Goal: Use online tool/utility: Utilize a website feature to perform a specific function

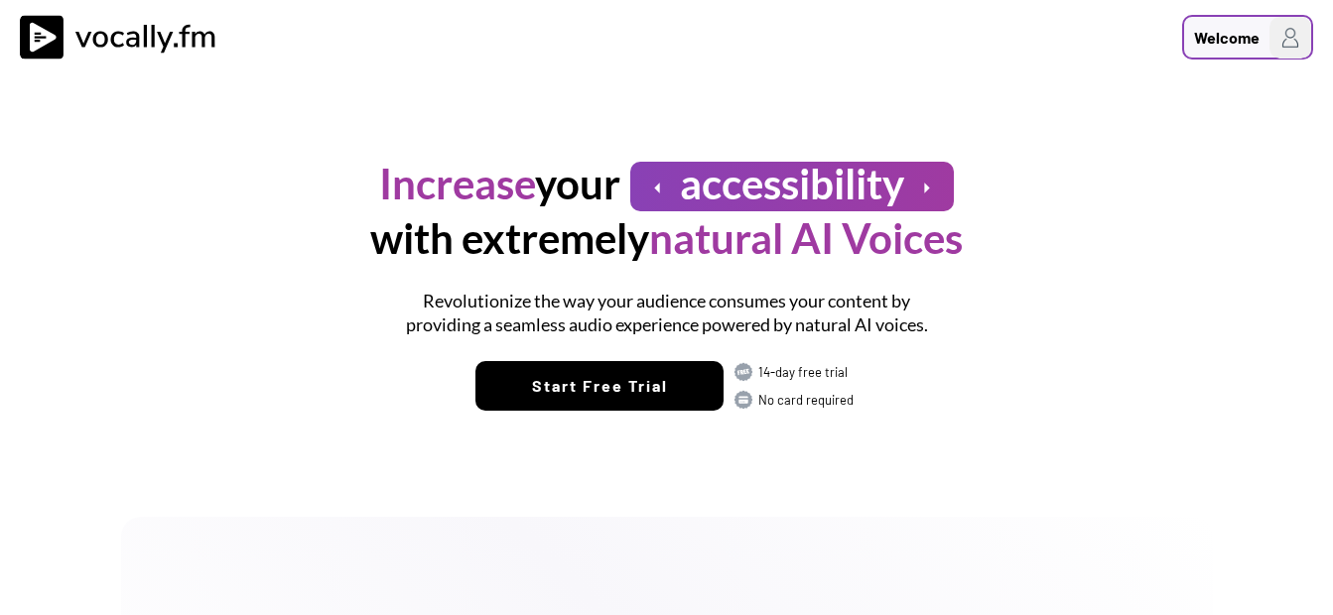
click at [1233, 44] on div "Welcome" at bounding box center [1227, 38] width 66 height 24
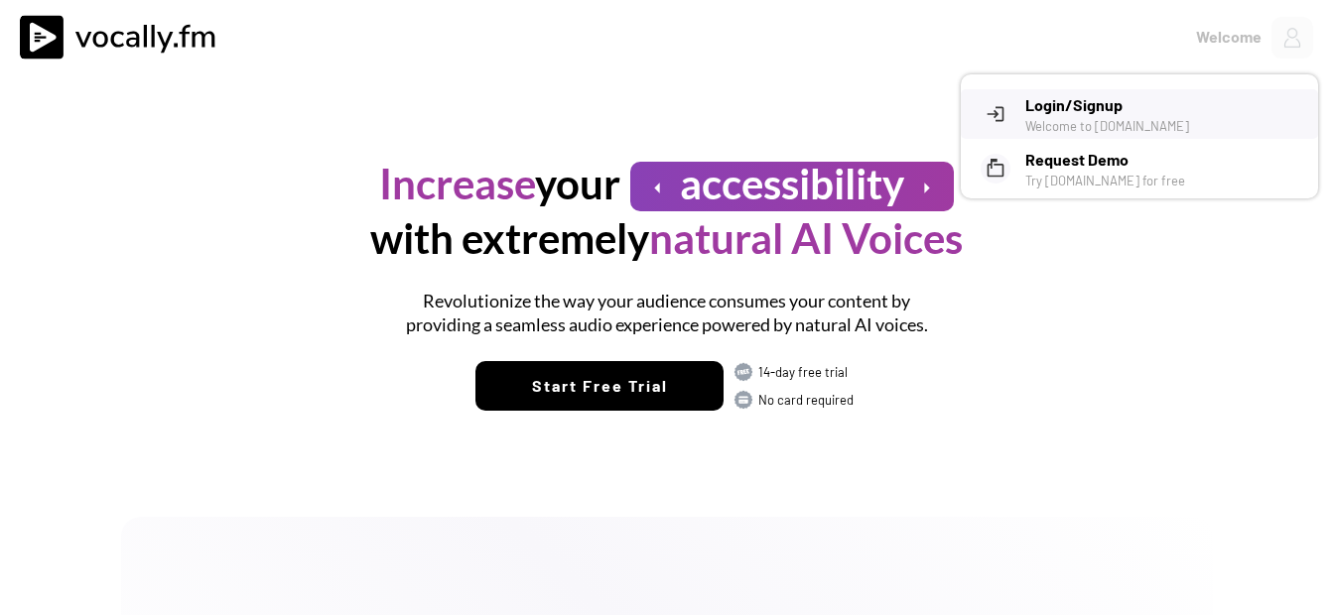
click at [1157, 109] on h3 "Login/Signup" at bounding box center [1164, 105] width 278 height 24
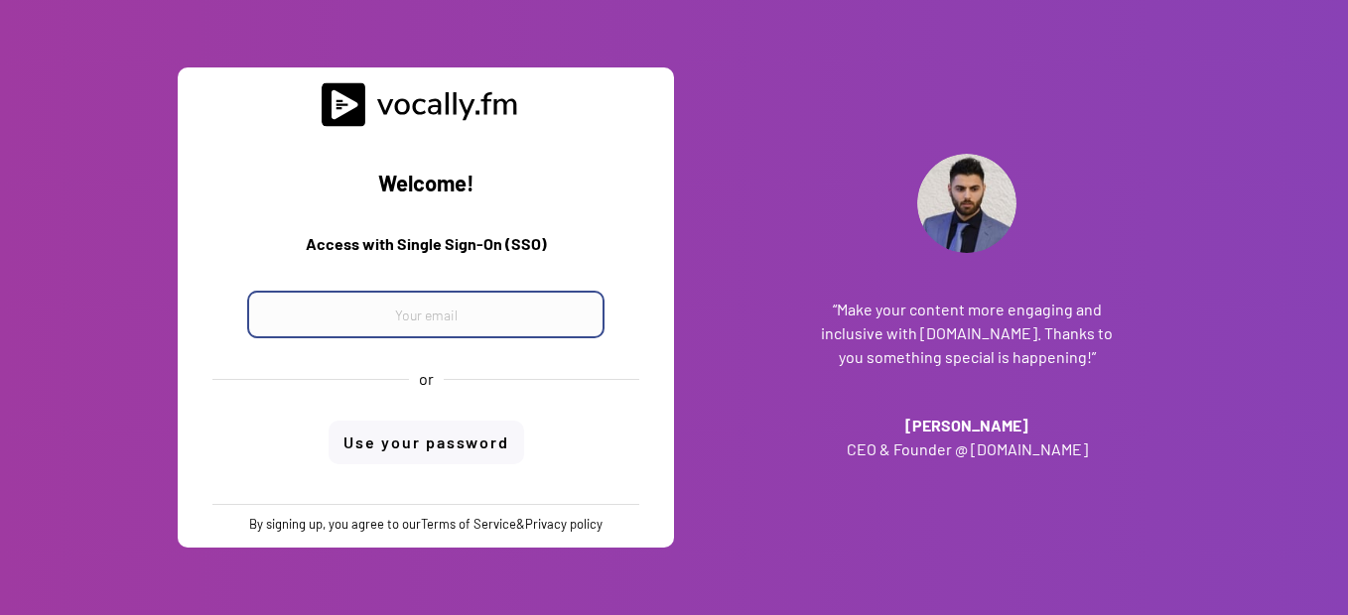
click at [496, 323] on input "email" at bounding box center [425, 315] width 357 height 48
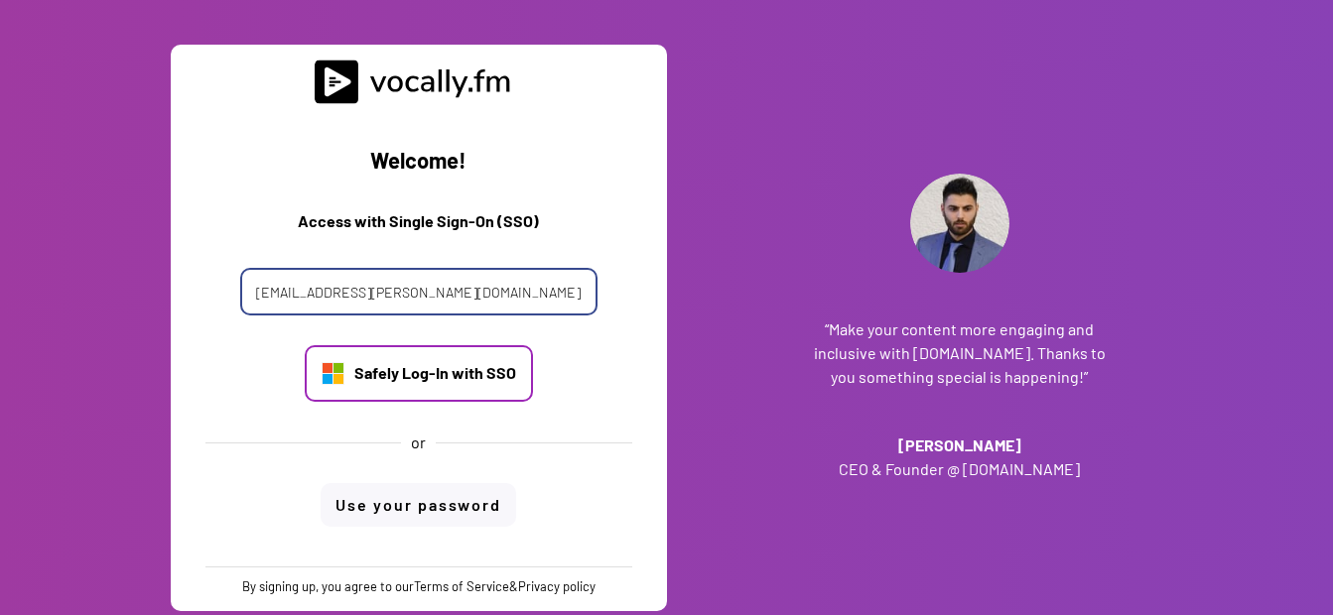
type input "giovanni.pettola@external.eni.com"
click at [447, 376] on div "Safely Log-In with SSO" at bounding box center [435, 373] width 162 height 22
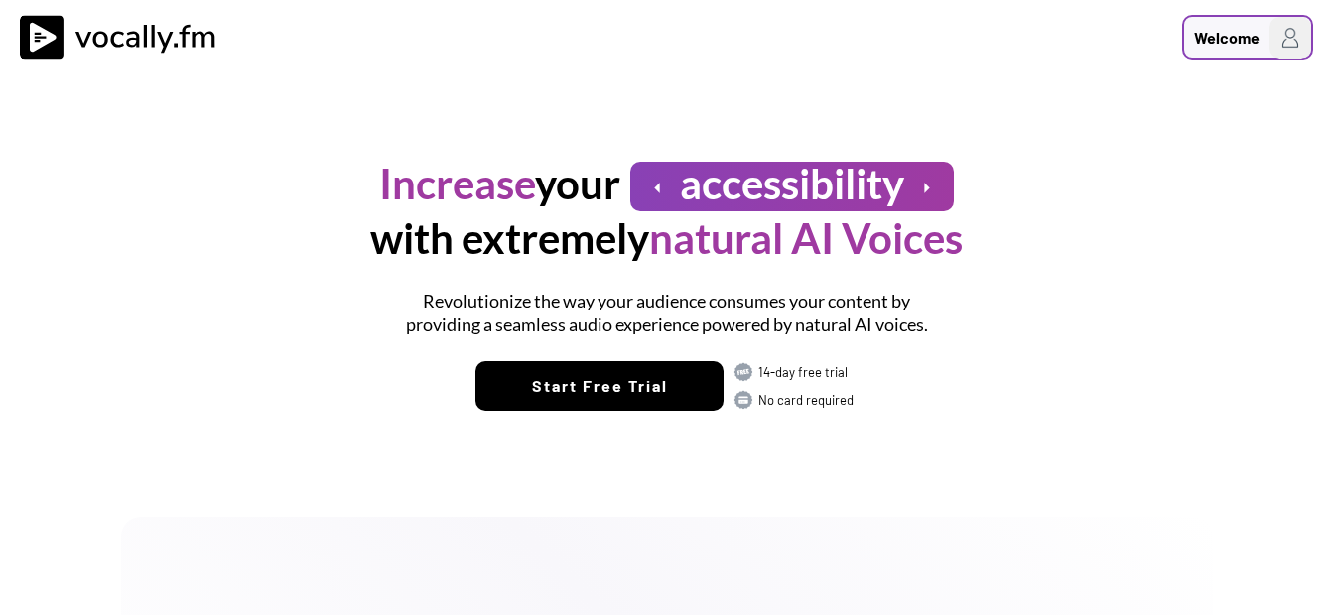
click at [1281, 44] on img at bounding box center [1290, 38] width 42 height 42
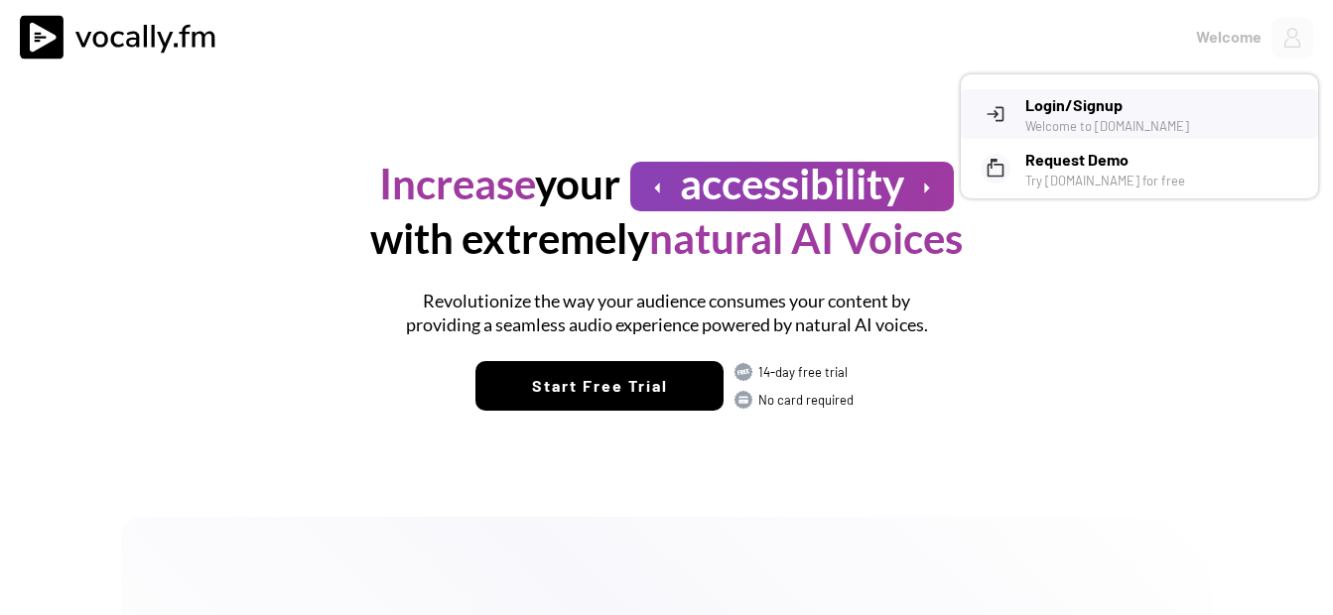
click at [1079, 104] on h3 "Login/Signup" at bounding box center [1164, 105] width 278 height 24
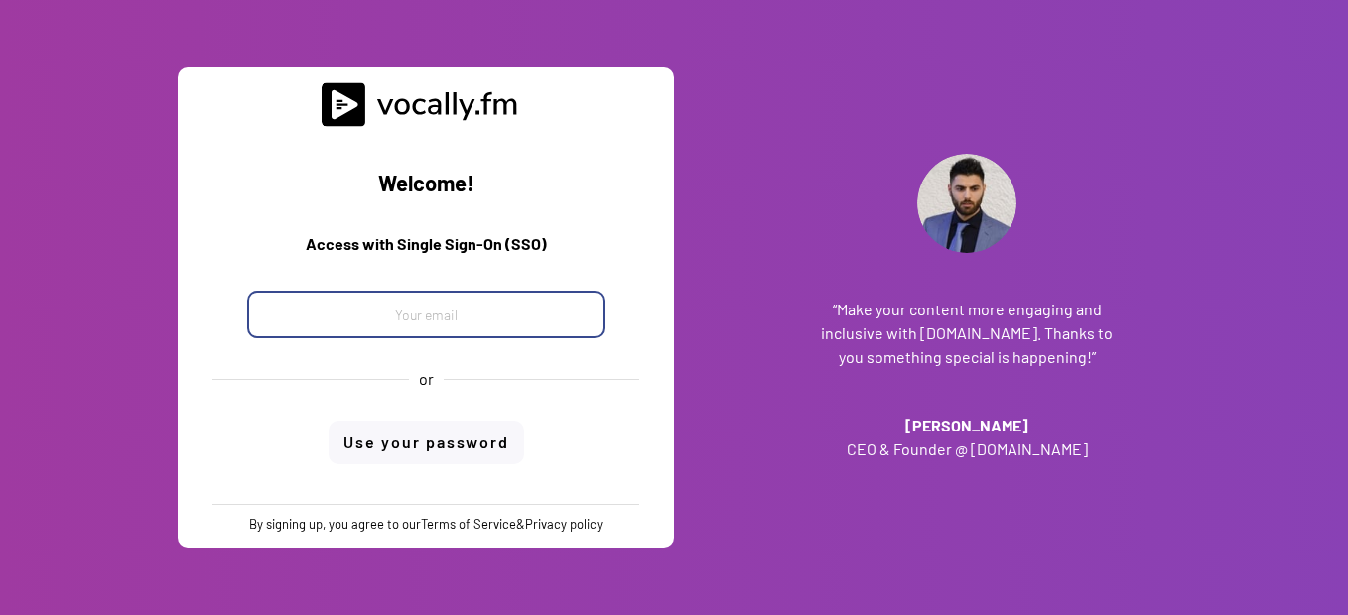
click at [428, 322] on input "email" at bounding box center [425, 315] width 357 height 48
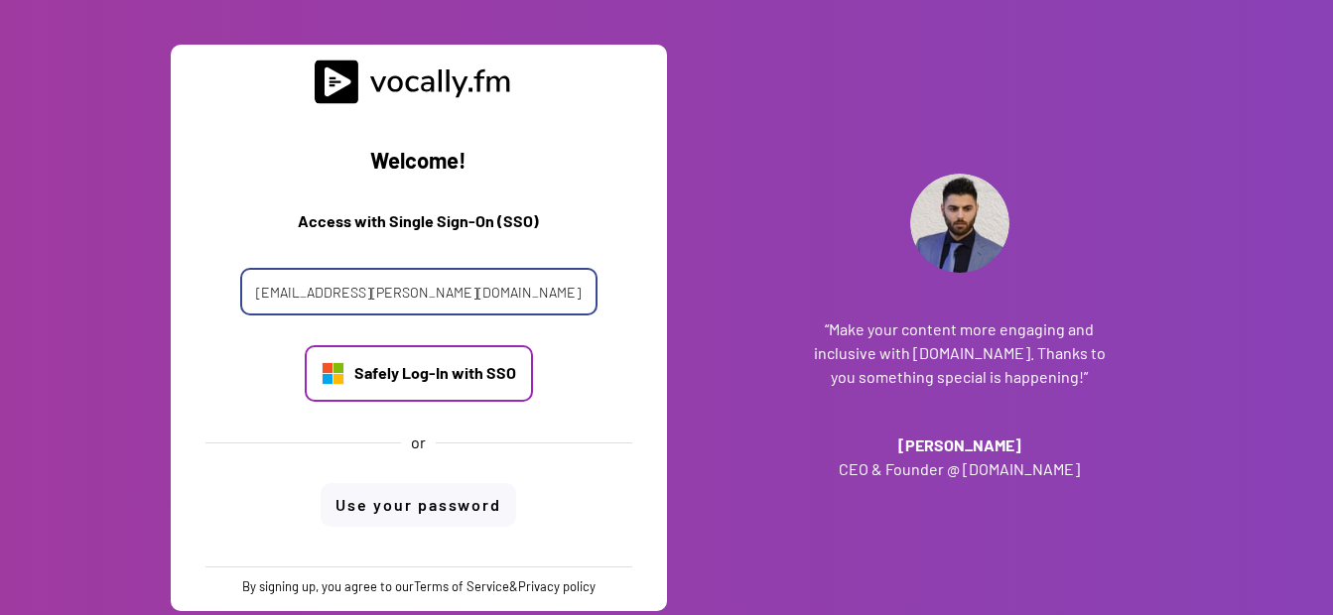
type input "giovanni.pettola@external.eni.com"
click at [456, 370] on div "Safely Log-In with SSO" at bounding box center [435, 373] width 162 height 22
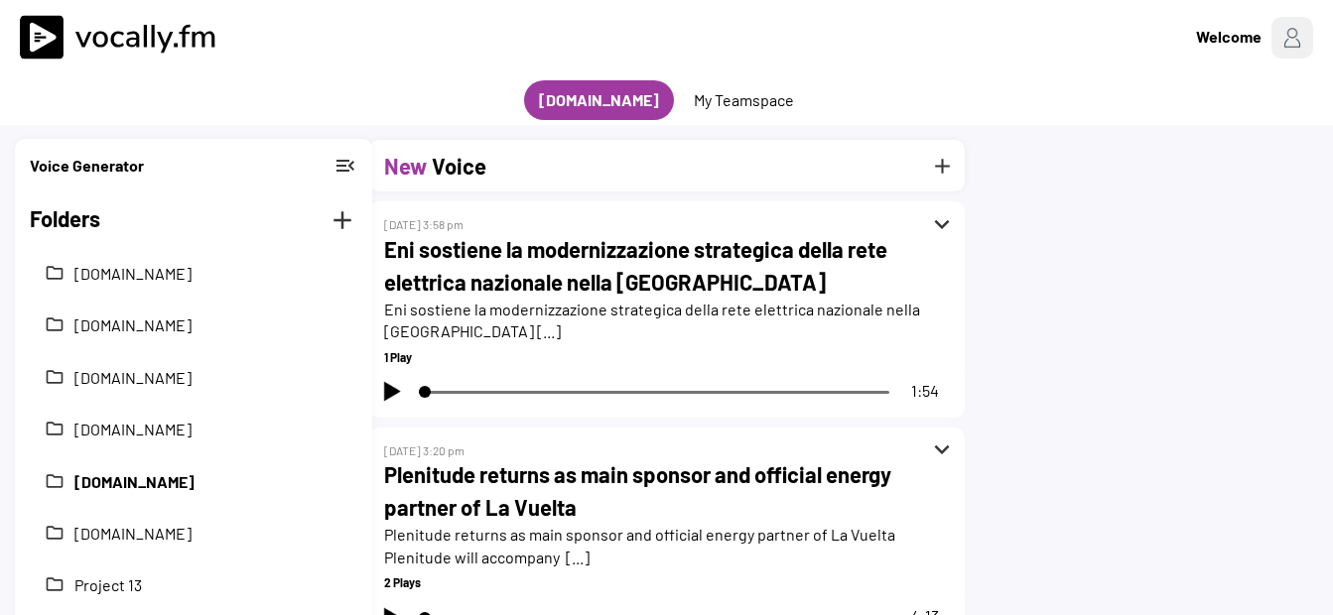
click at [166, 481] on button "[DOMAIN_NAME]" at bounding box center [208, 482] width 268 height 22
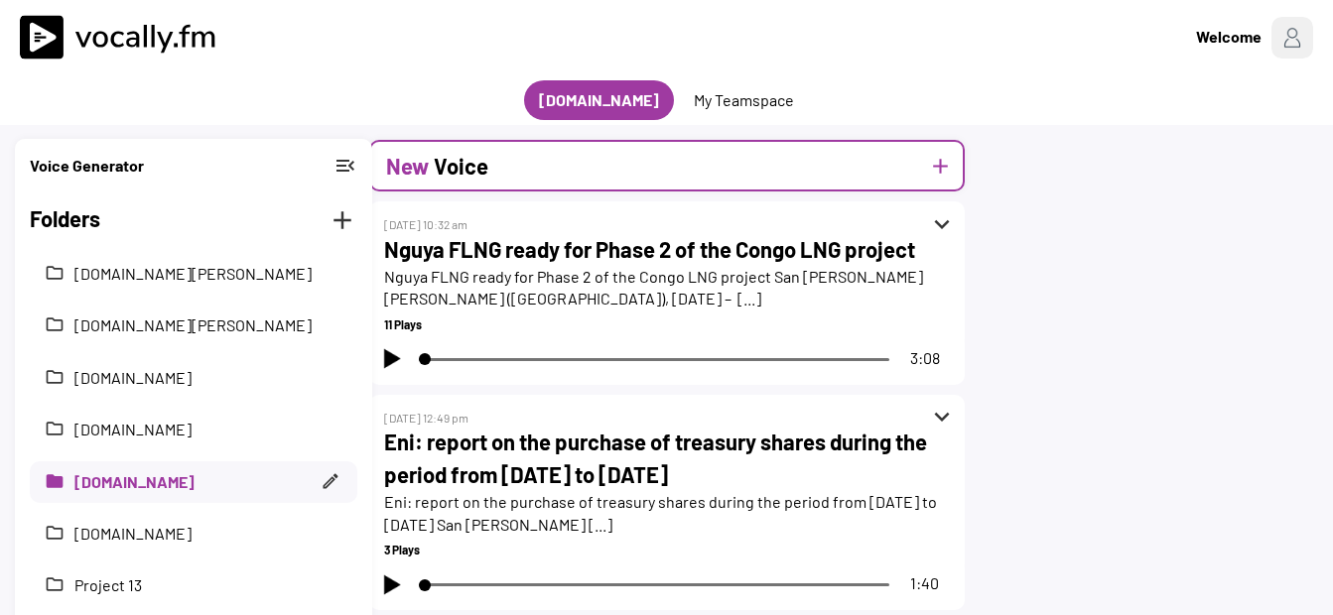
click at [526, 167] on div "New Voice add" at bounding box center [667, 166] width 596 height 52
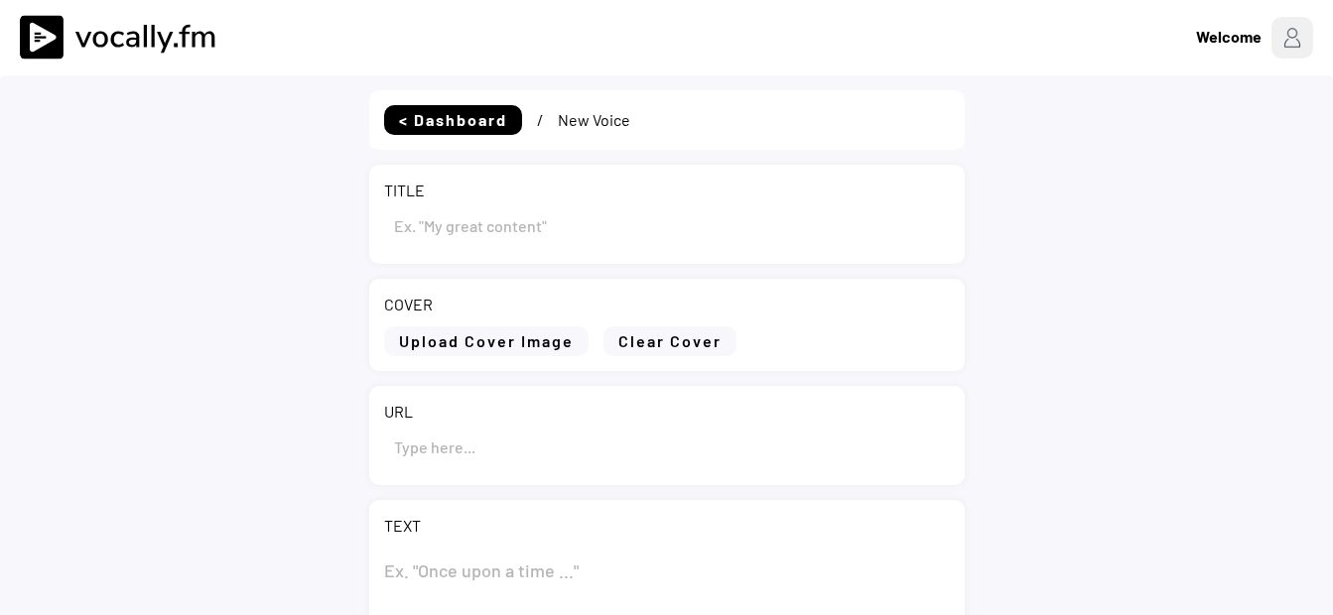
type input "Draft"
select select ""PLACEHOLDER_1427118222253""
drag, startPoint x: 485, startPoint y: 228, endPoint x: 289, endPoint y: 234, distance: 196.6
click at [289, 234] on div "< Dashboard / New Voice TITLE COVER Upload Cover Image Clear Cover URL TEXT 0 C…" at bounding box center [666, 572] width 1333 height 994
paste input "Eni: report on the purchase of treasury shares during the period from 18 to 22 …"
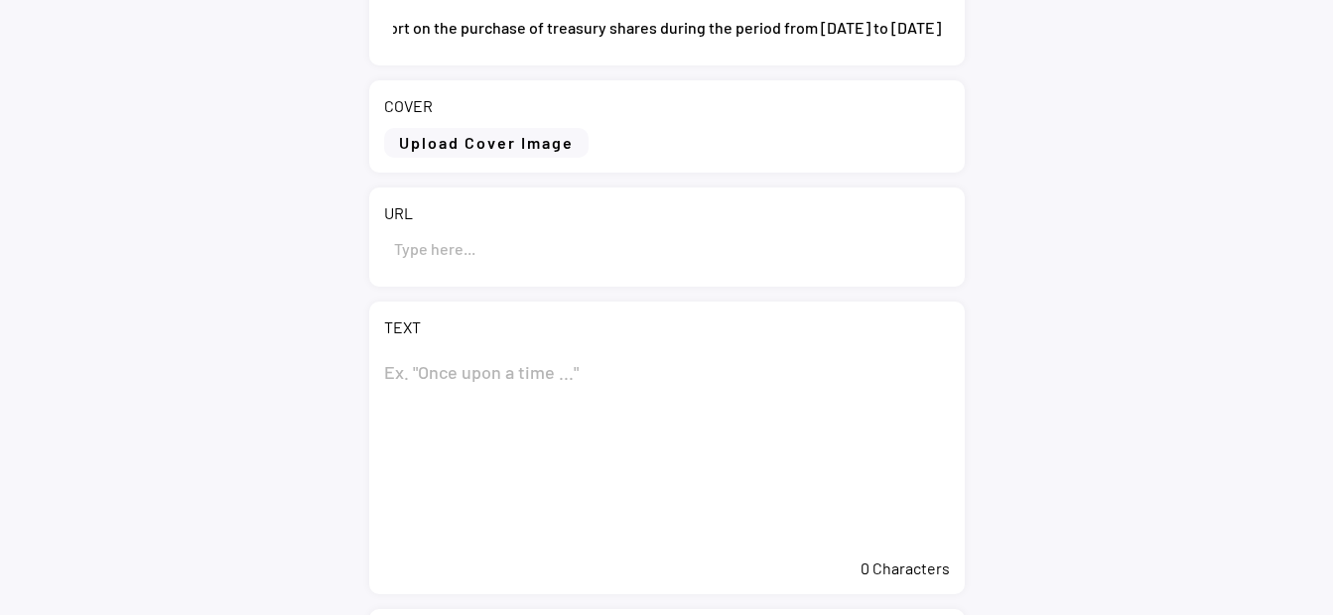
scroll to position [298, 0]
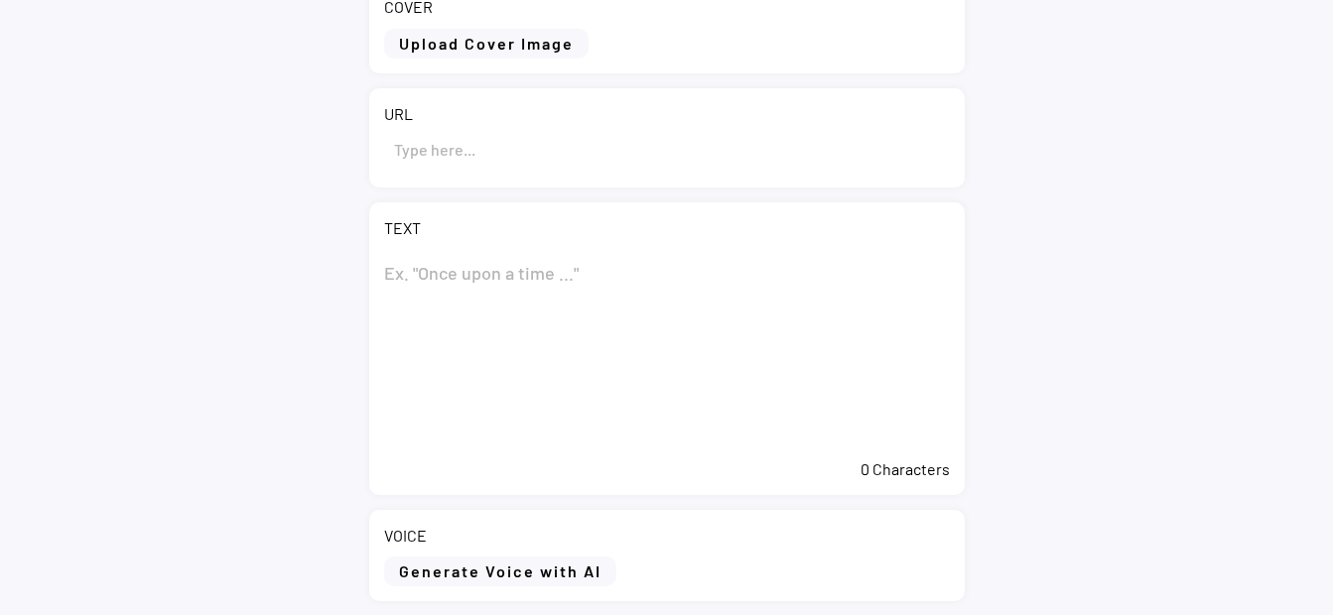
type input "Eni: report on the purchase of treasury shares during the period from 18 to 22 …"
click at [514, 282] on textarea at bounding box center [667, 349] width 566 height 199
paste textarea "Eni: report on the purchase of treasury shares during the period from [DATE] to…"
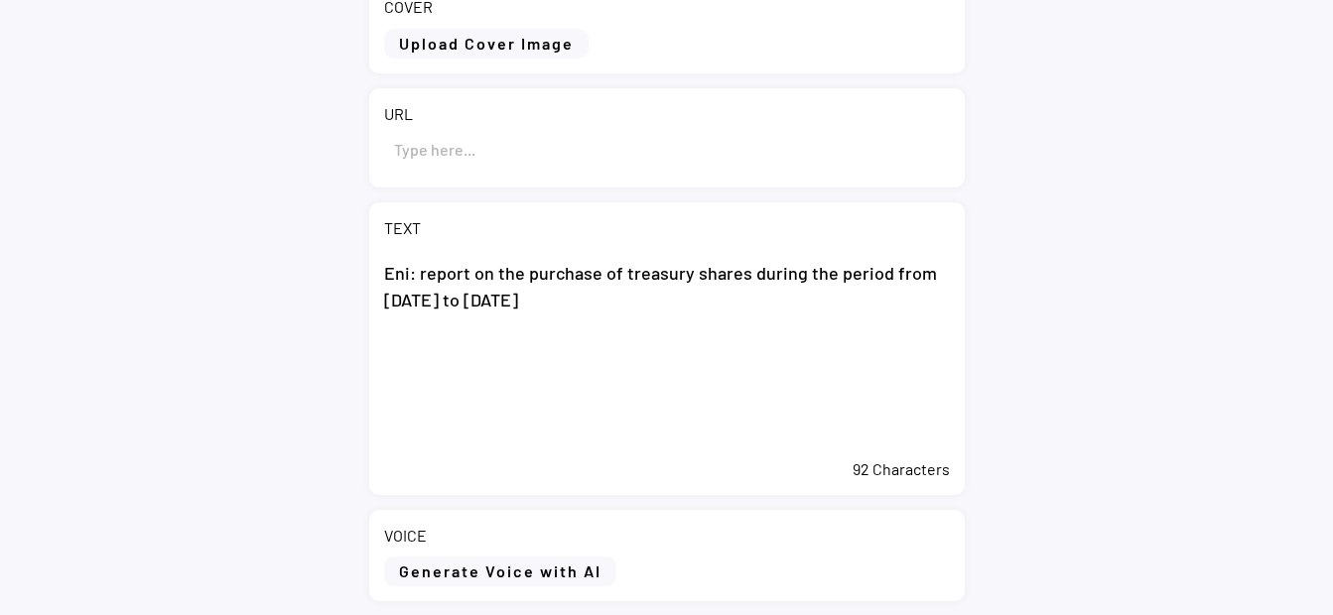
click at [473, 358] on textarea "Eni: report on the purchase of treasury shares during the period from [DATE] to…" at bounding box center [667, 349] width 566 height 199
paste textarea "San Donato Milanese (Milan), 27 August 2025 – During the period from 18 to 22 A…"
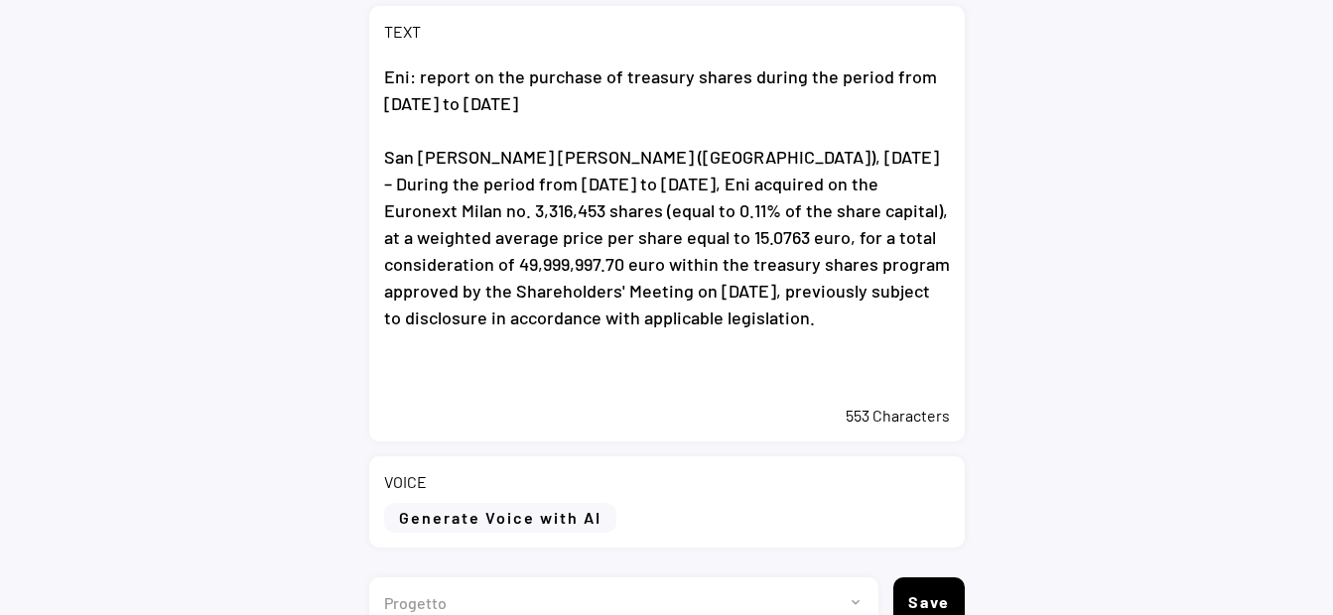
scroll to position [496, 0]
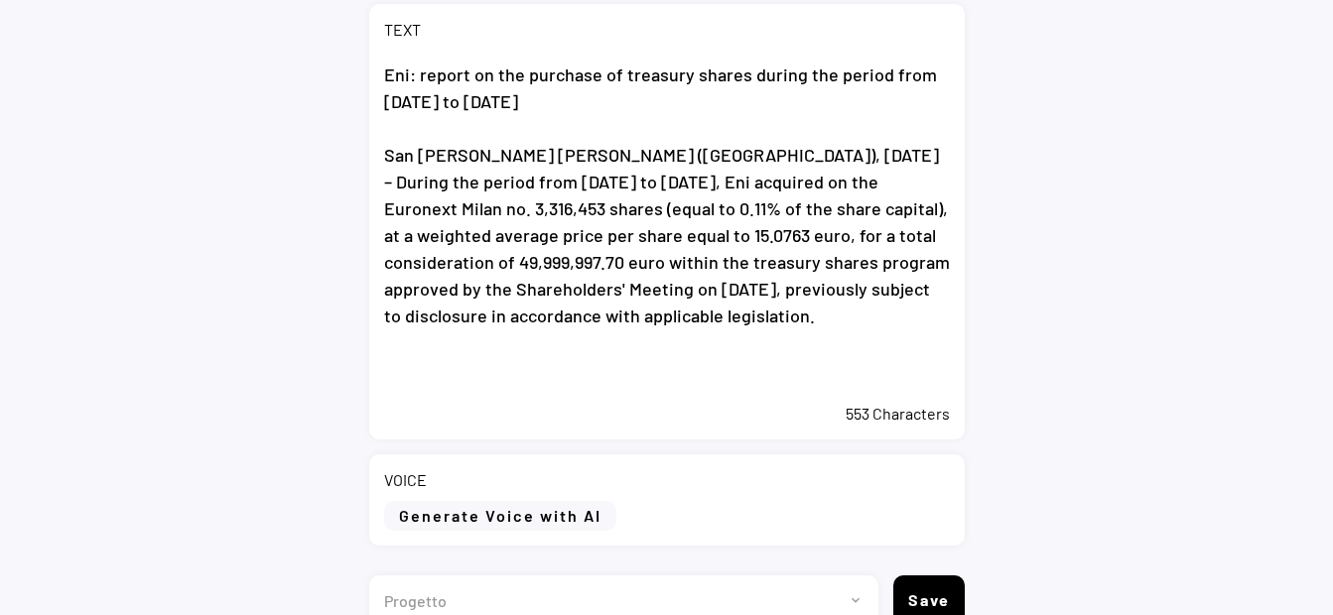
click at [471, 373] on textarea "Eni: report on the purchase of treasury shares during the period from 18 to 22 …" at bounding box center [667, 222] width 566 height 341
paste textarea "From the start on 20 May 2025 of the buyback program, Eni acquired no. 48,423,5…"
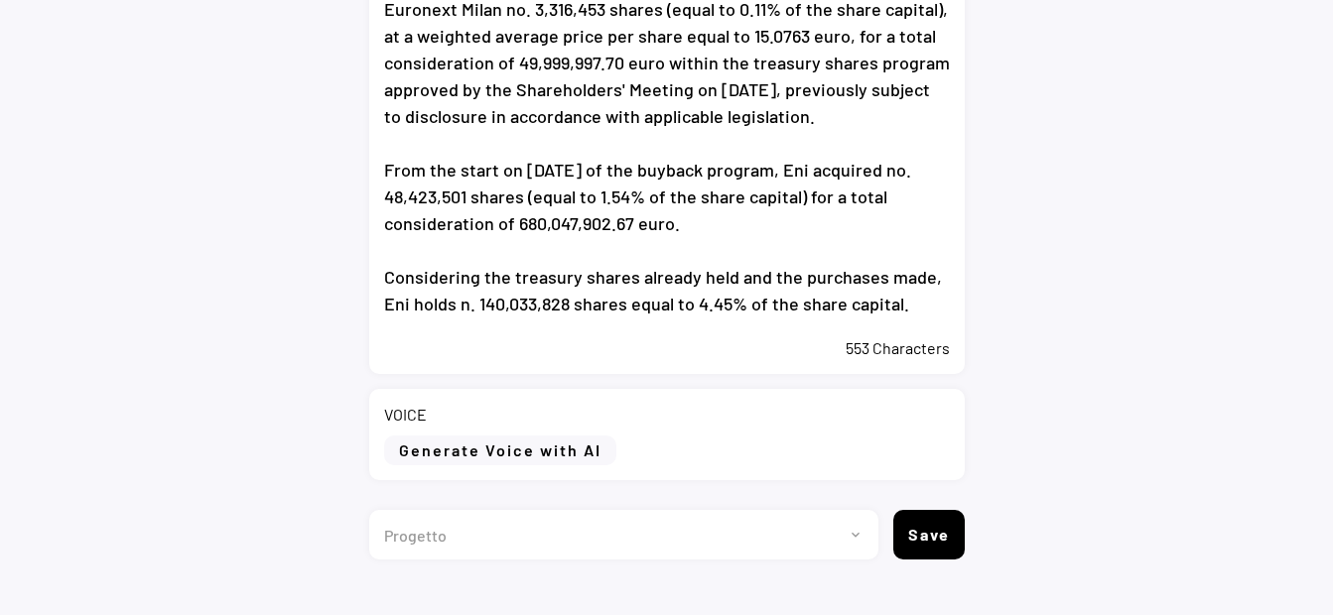
scroll to position [730, 0]
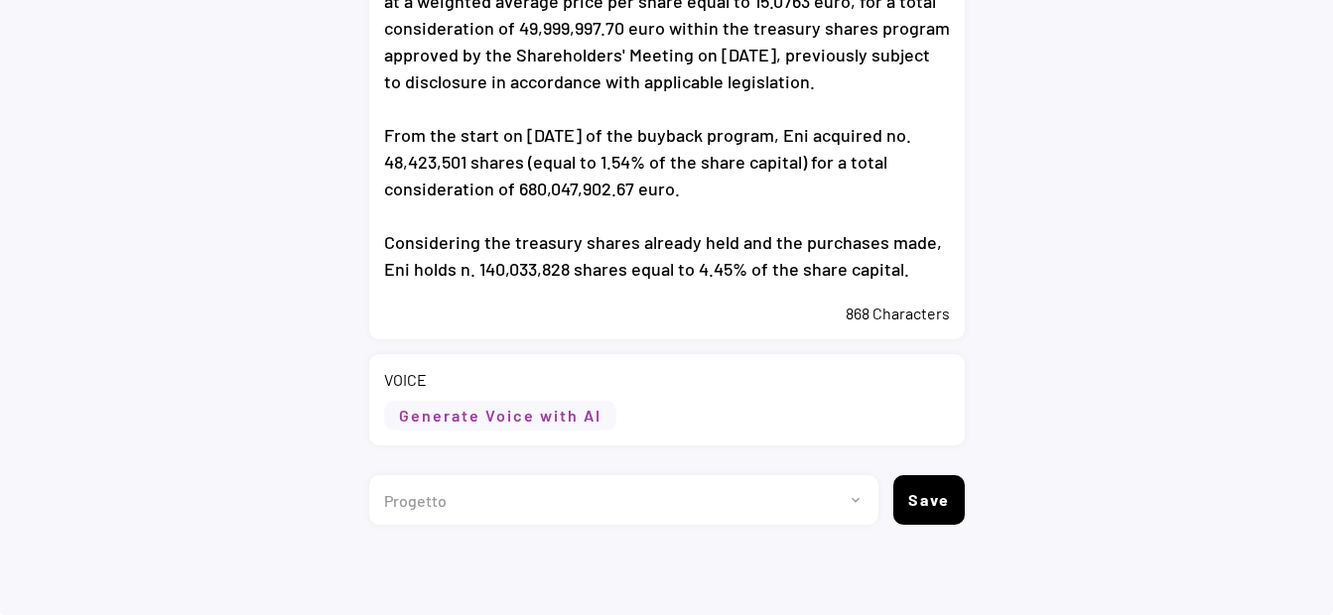
type textarea "Eni: report on the purchase of treasury shares during the period from [DATE] to…"
click at [577, 414] on button "Generate Voice with AI" at bounding box center [500, 416] width 232 height 30
select select ""chat""
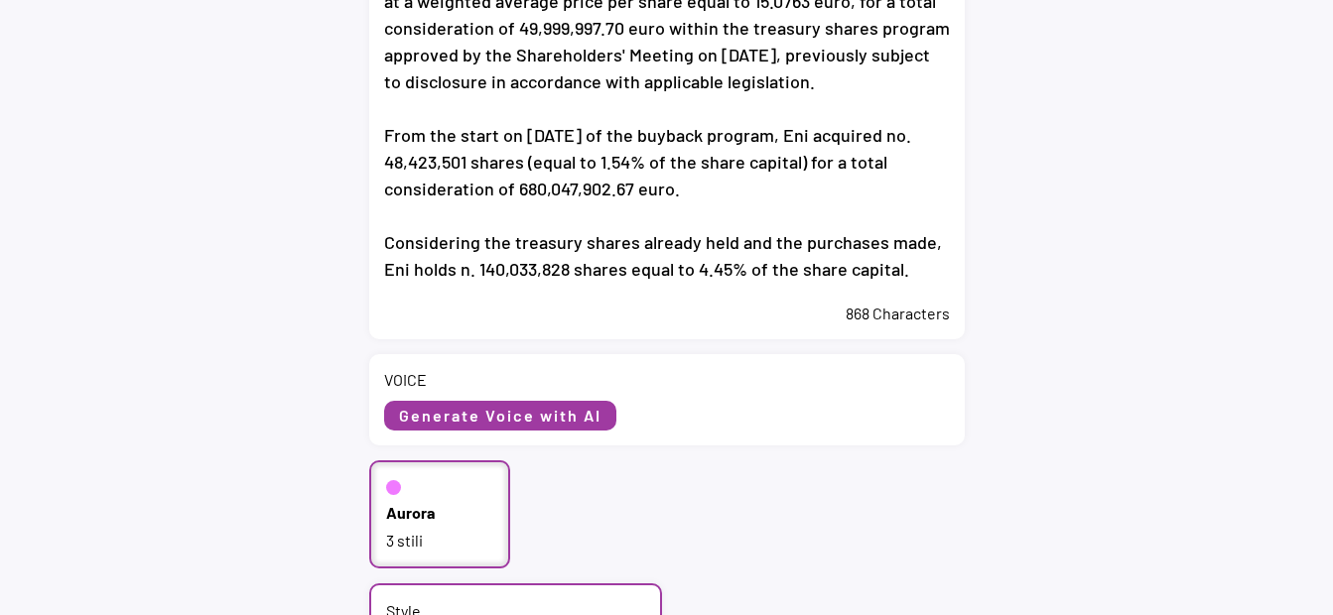
click at [437, 517] on div "Aurora 3 stili" at bounding box center [440, 515] width 142 height 108
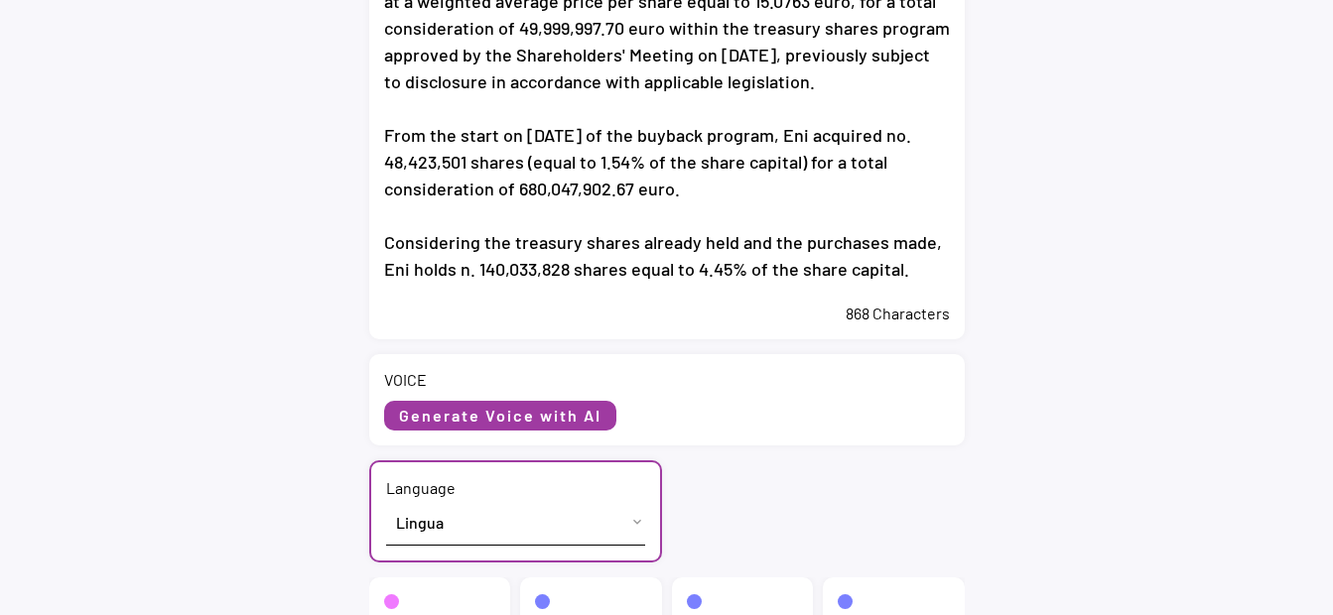
click at [439, 513] on select "Lingua English (US) French (France) Italian (Italy)" at bounding box center [515, 522] width 259 height 45
select select ""English (US)""
click at [386, 500] on select "Lingua English (US) French (France) Italian (Italy)" at bounding box center [515, 522] width 259 height 45
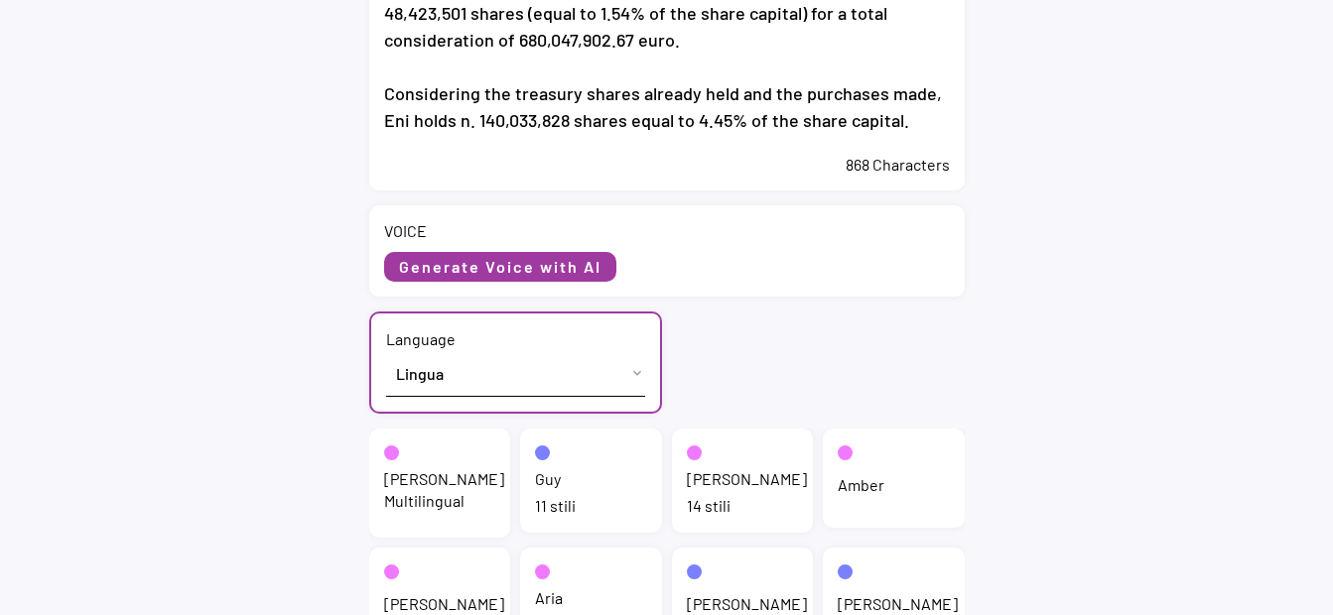
scroll to position [929, 0]
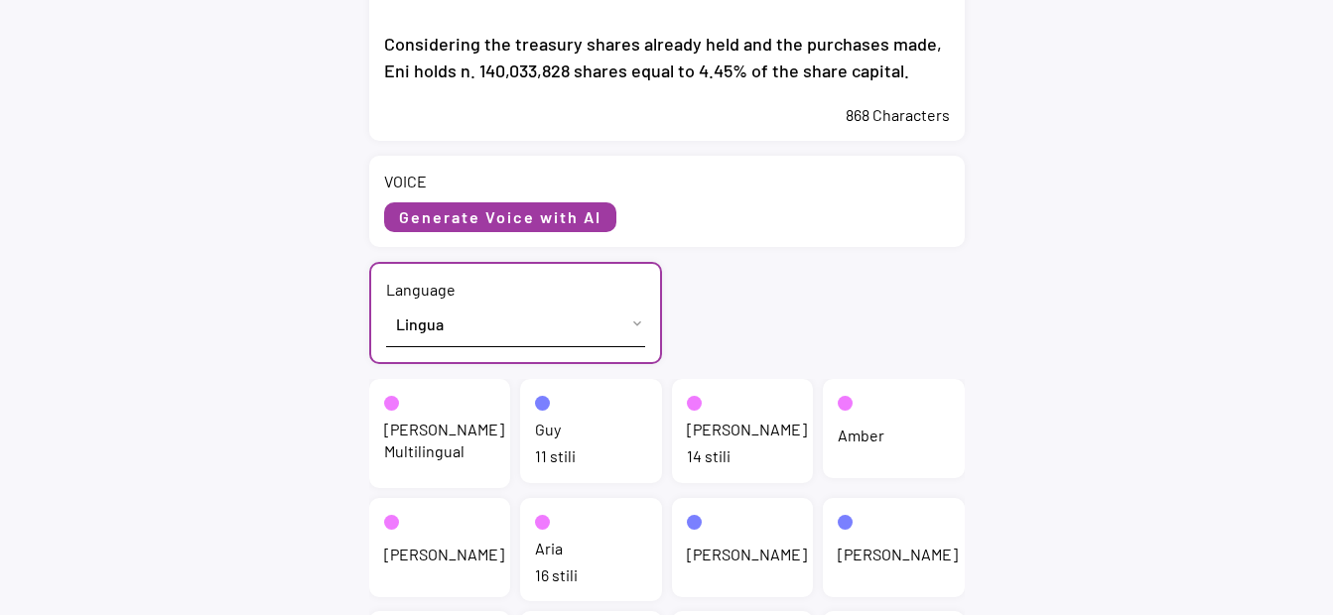
click at [421, 439] on div "Jenny Multilingual" at bounding box center [444, 441] width 120 height 45
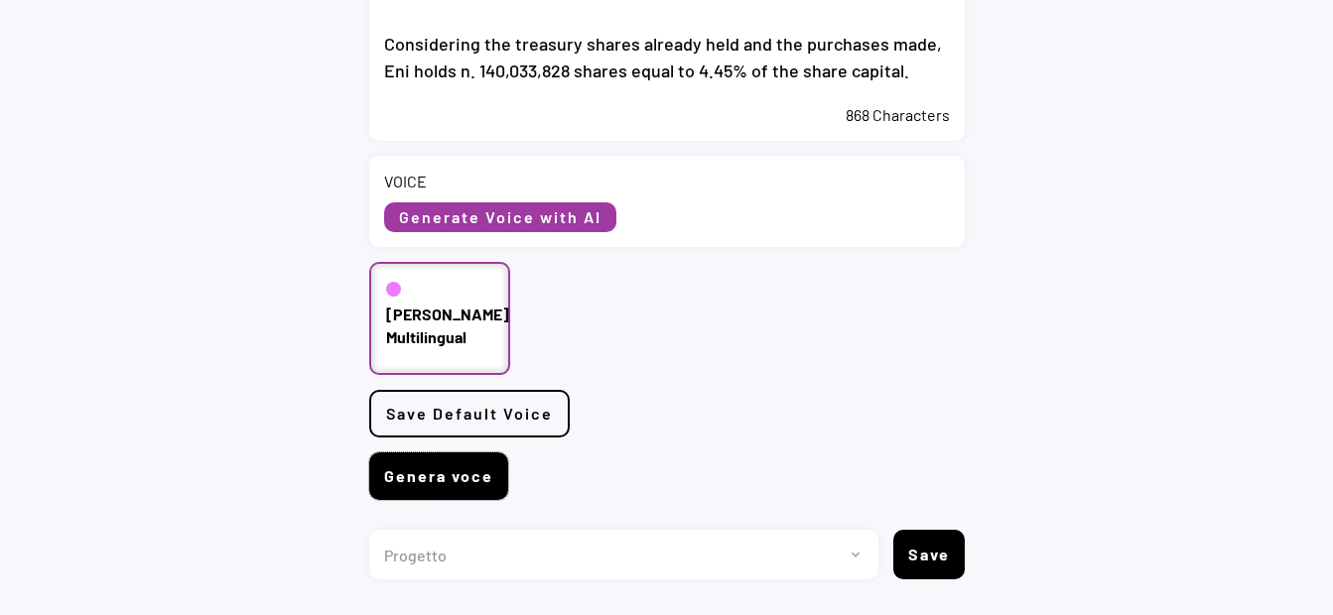
click at [448, 483] on button "Genera voce" at bounding box center [438, 477] width 139 height 48
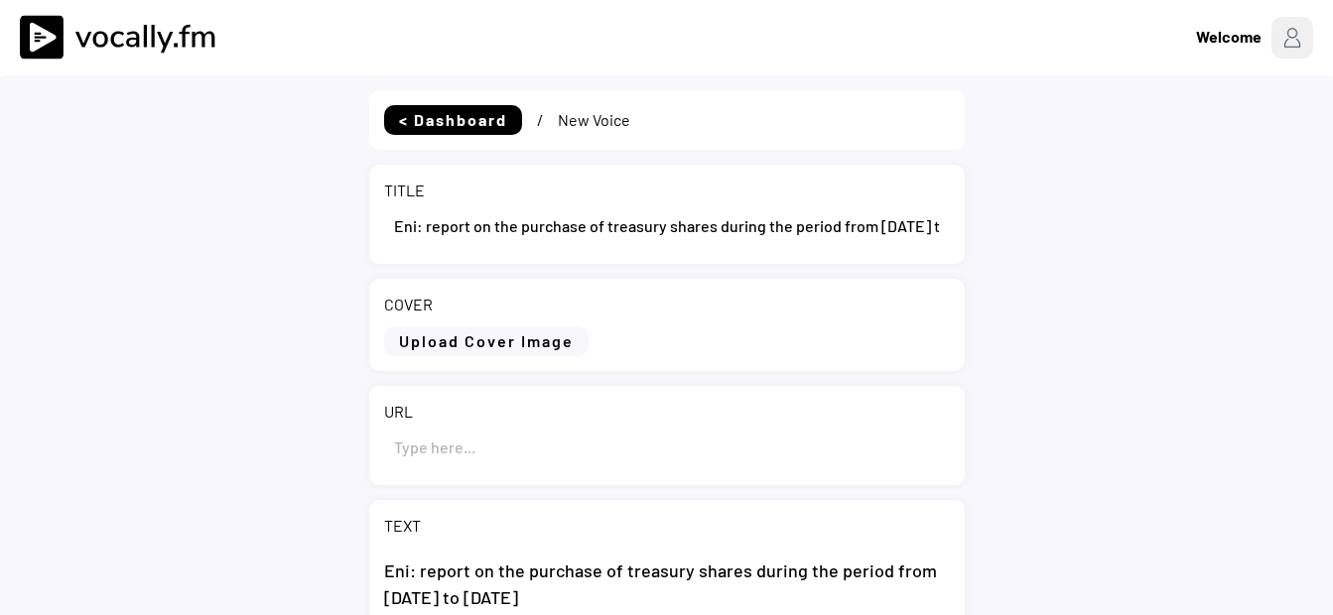
select select ""PLACEHOLDER_1427118222253""
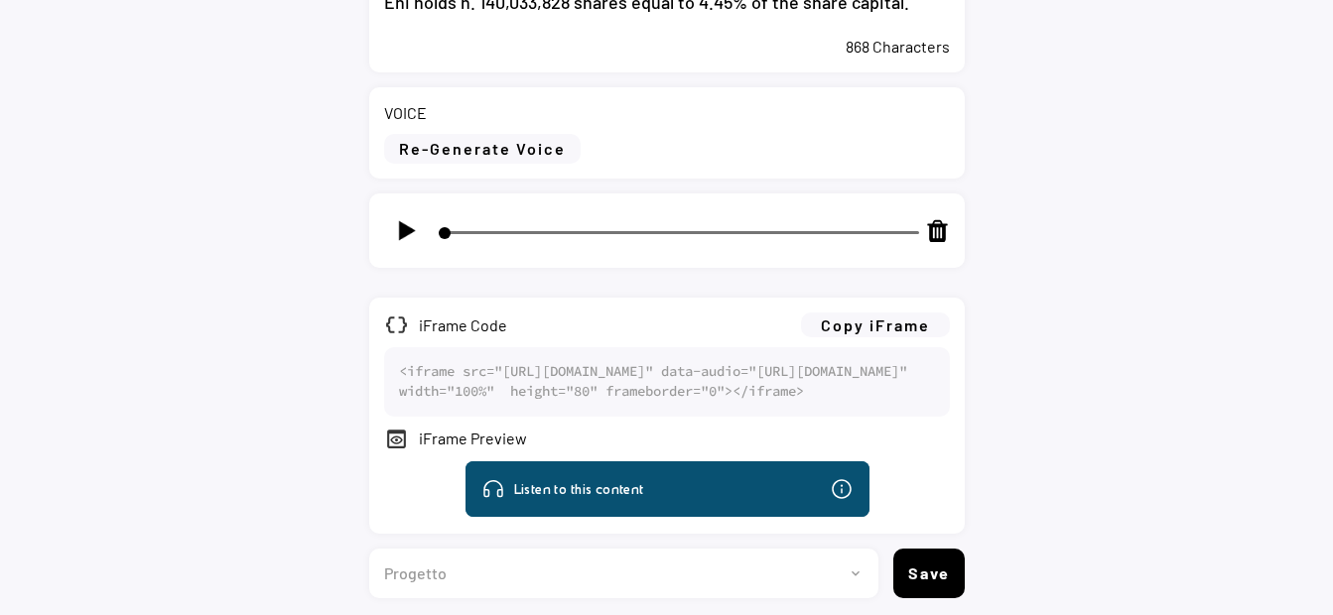
scroll to position [1148, 0]
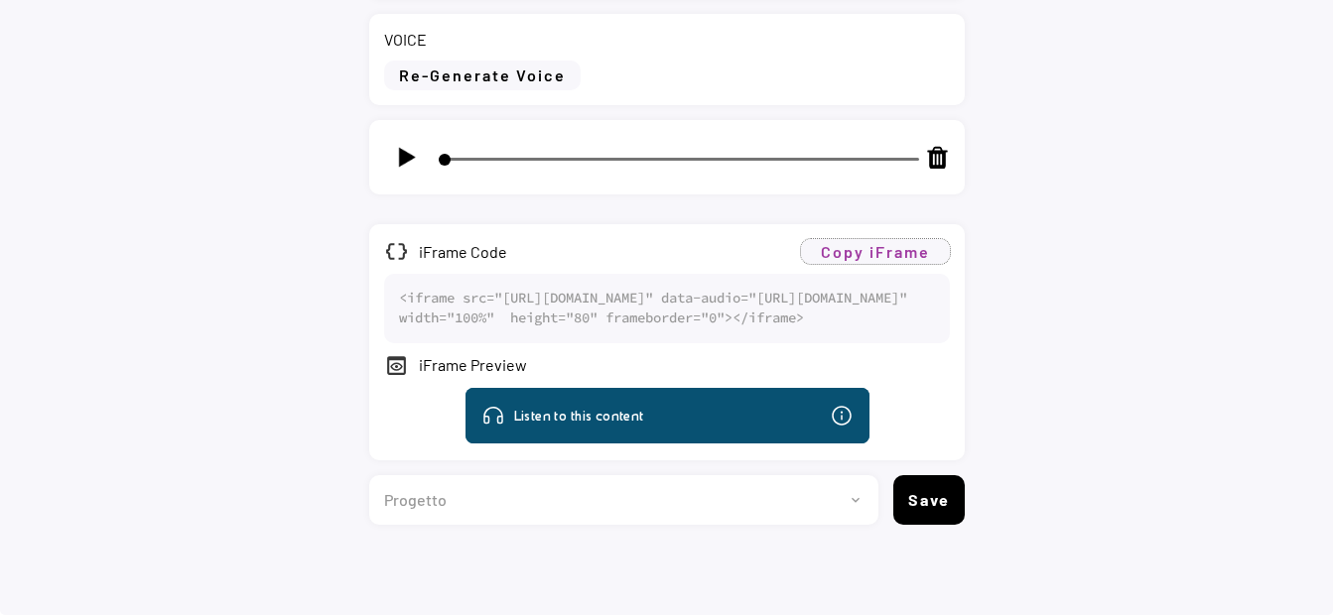
click at [871, 239] on button "Copy iFrame" at bounding box center [875, 251] width 149 height 25
